Goal: Navigation & Orientation: Find specific page/section

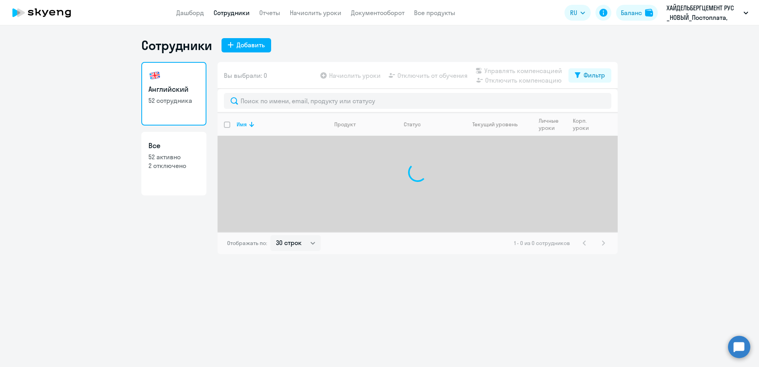
select select "30"
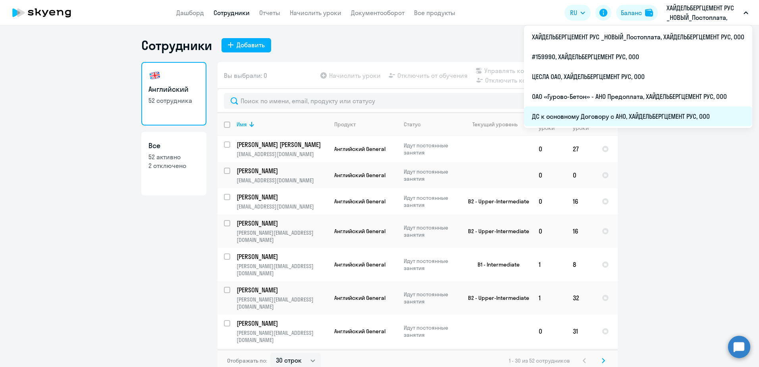
click at [612, 119] on li "ДС к основному Договору с АНО, ХАЙДЕЛЬБЕРГЦЕМЕНТ РУС, ООО" at bounding box center [638, 116] width 228 height 20
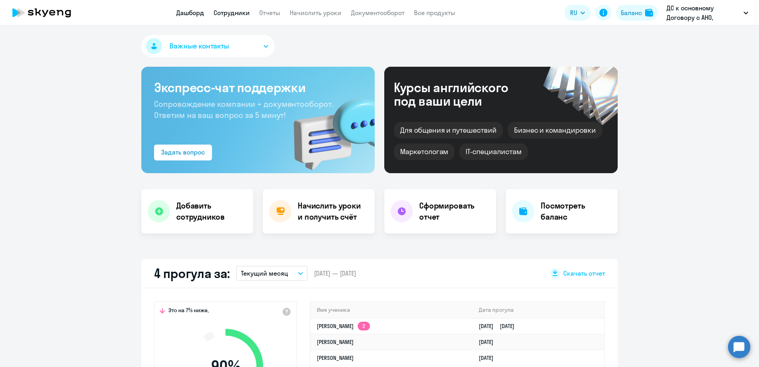
click at [240, 12] on link "Сотрудники" at bounding box center [231, 13] width 36 height 8
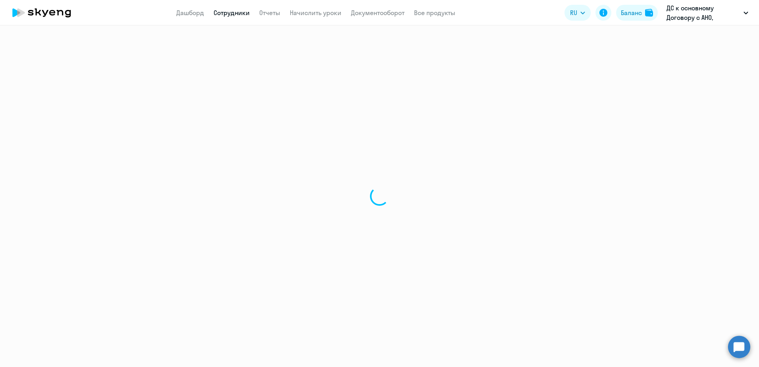
select select "30"
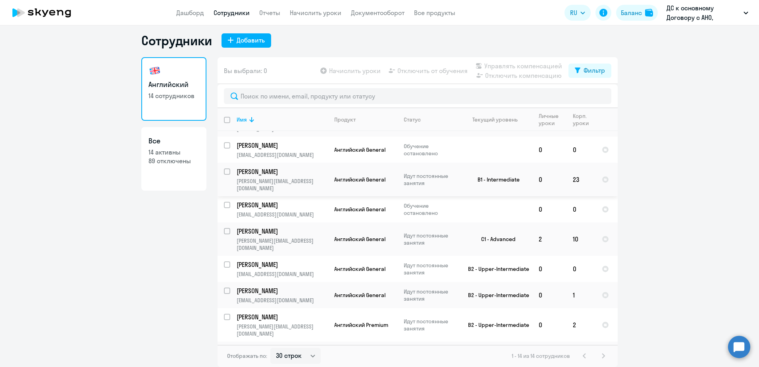
scroll to position [153, 0]
